Goal: Task Accomplishment & Management: Manage account settings

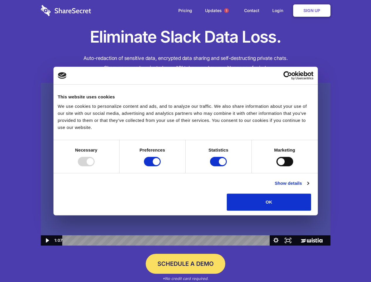
click at [185, 141] on img at bounding box center [186, 164] width 290 height 163
click at [95, 166] on div at bounding box center [86, 161] width 17 height 9
click at [161, 166] on input "Preferences" at bounding box center [152, 161] width 17 height 9
checkbox input "false"
click at [219, 166] on input "Statistics" at bounding box center [218, 161] width 17 height 9
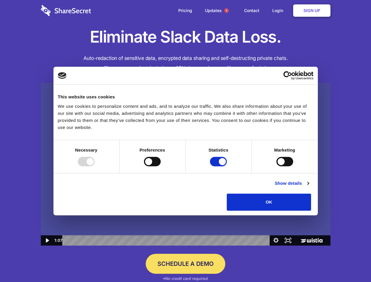
checkbox input "false"
